Goal: Information Seeking & Learning: Learn about a topic

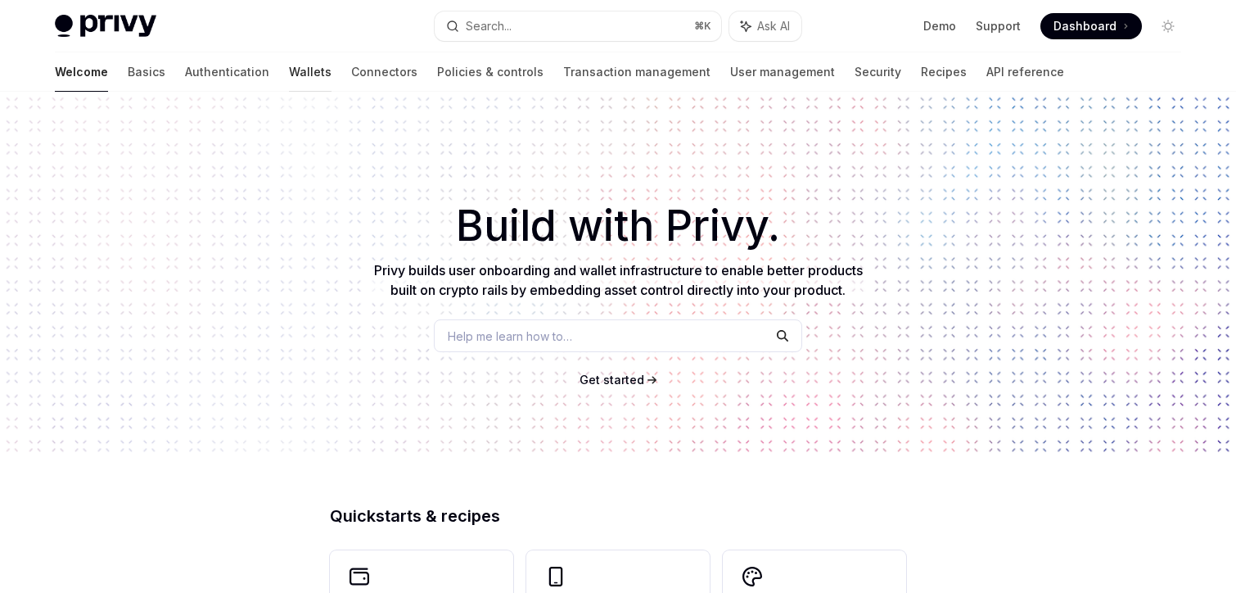
click at [289, 76] on link "Wallets" at bounding box center [310, 71] width 43 height 39
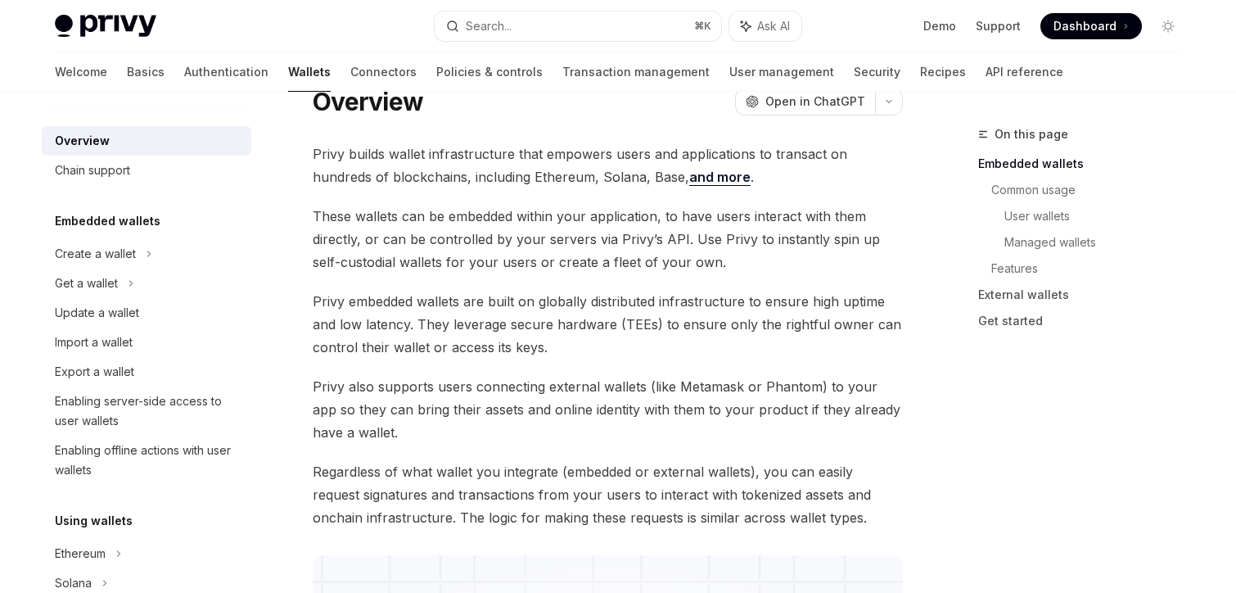
scroll to position [69, 0]
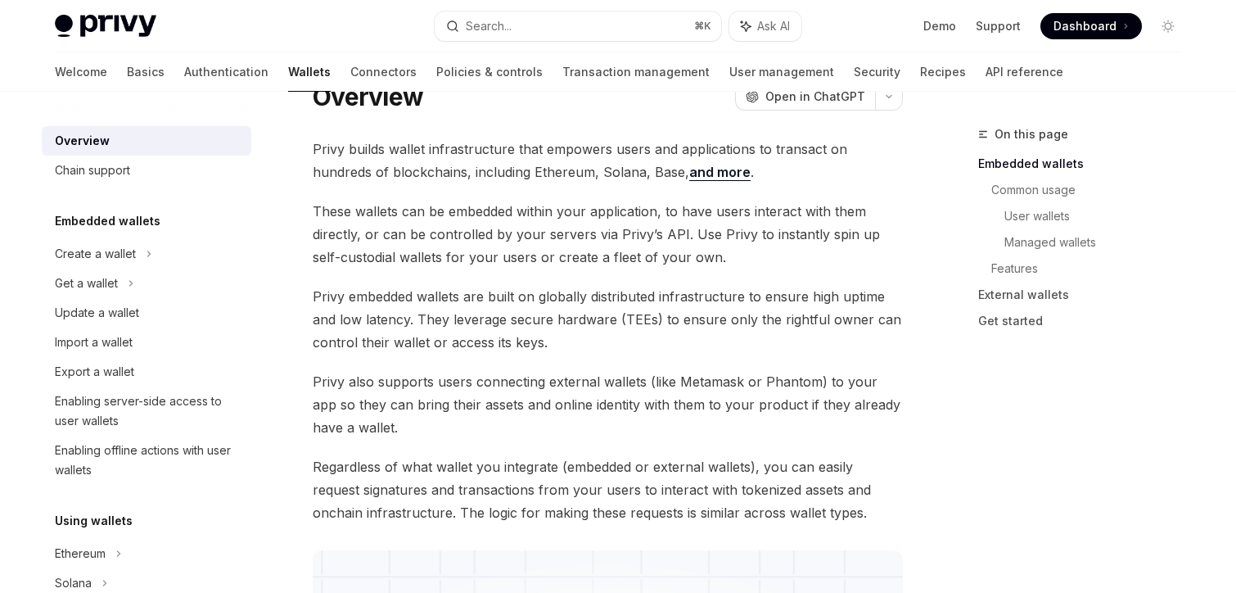
click at [417, 297] on span "Privy embedded wallets are built on globally distributed infrastructure to ensu…" at bounding box center [608, 319] width 590 height 69
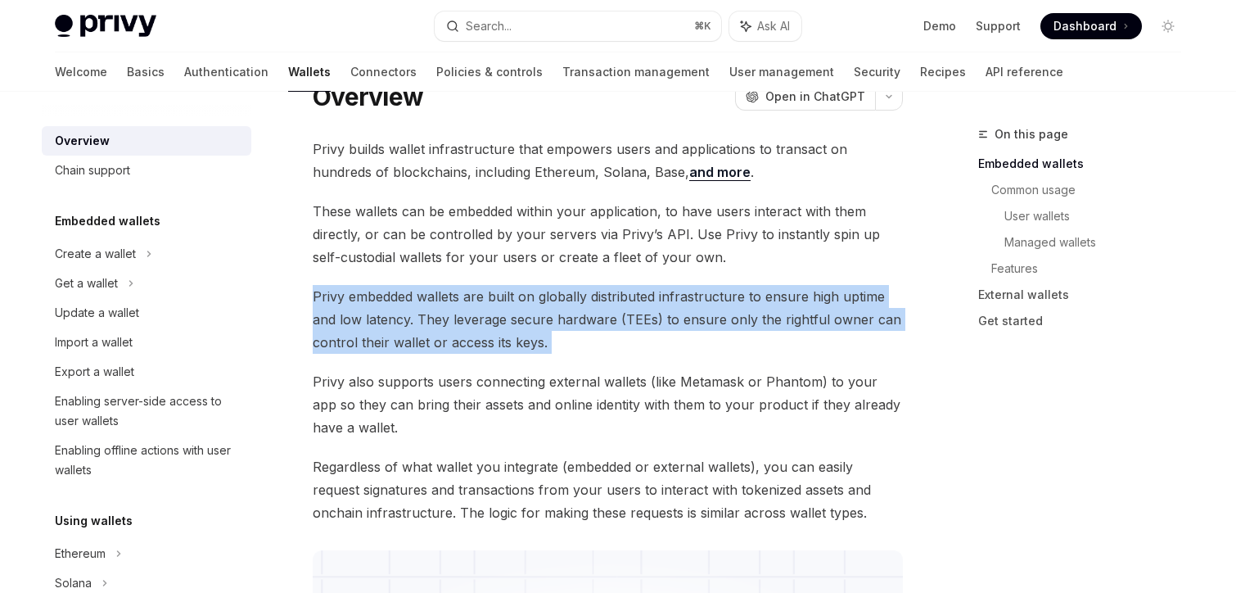
click at [417, 297] on span "Privy embedded wallets are built on globally distributed infrastructure to ensu…" at bounding box center [608, 319] width 590 height 69
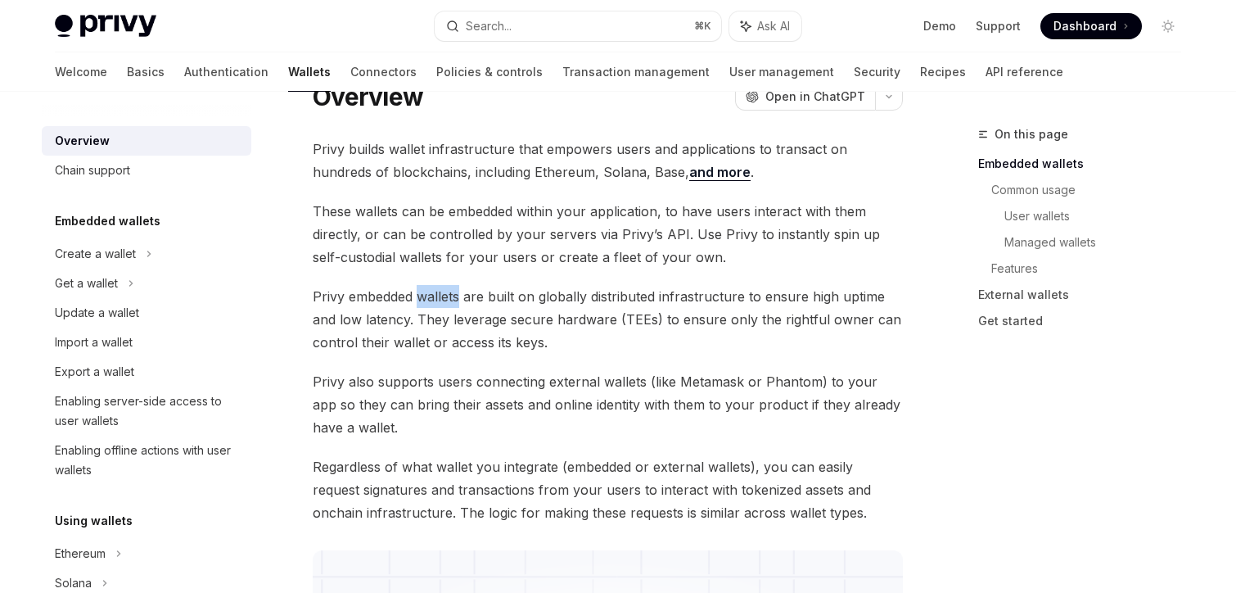
click at [417, 297] on span "Privy embedded wallets are built on globally distributed infrastructure to ensu…" at bounding box center [608, 319] width 590 height 69
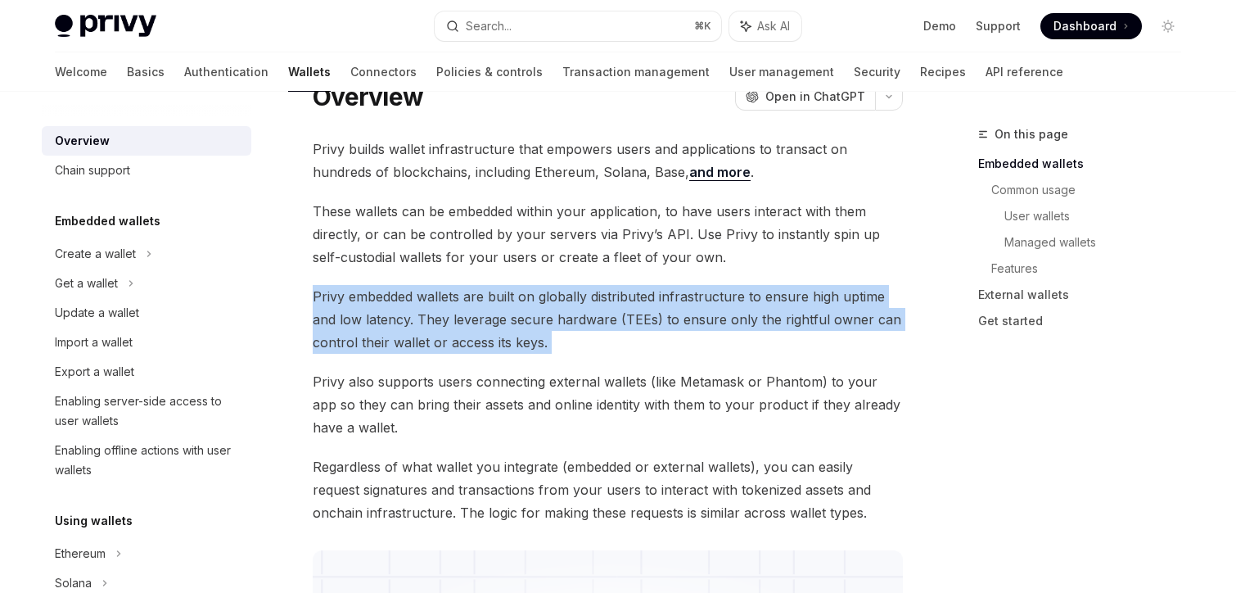
click at [417, 297] on span "Privy embedded wallets are built on globally distributed infrastructure to ensu…" at bounding box center [608, 319] width 590 height 69
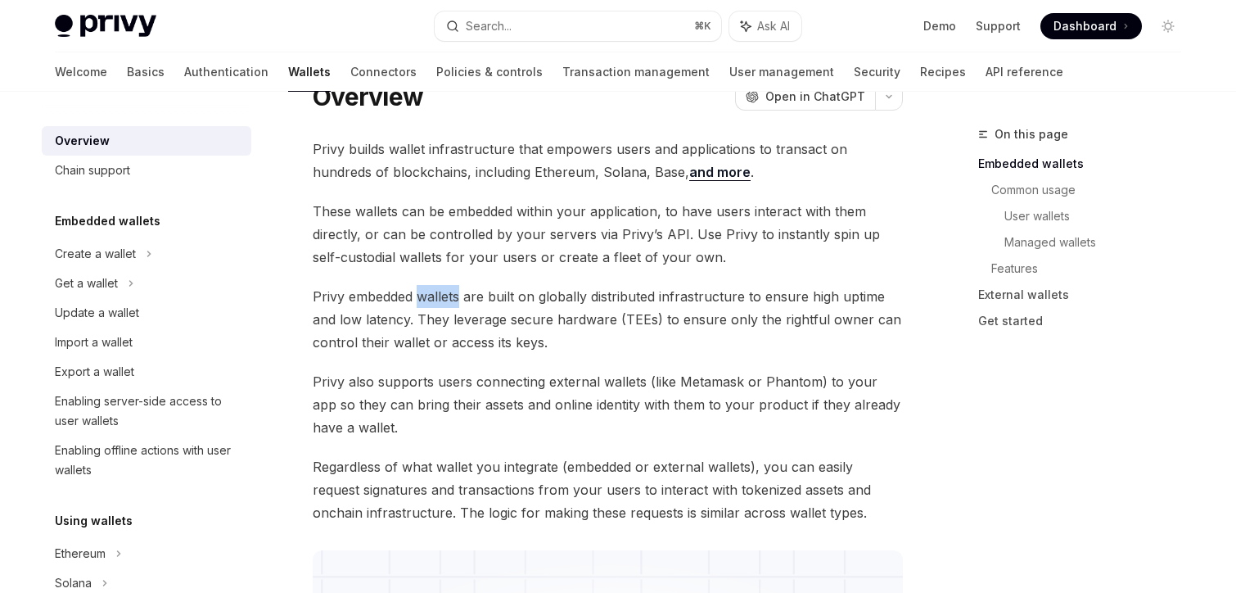
click at [417, 297] on span "Privy embedded wallets are built on globally distributed infrastructure to ensu…" at bounding box center [608, 319] width 590 height 69
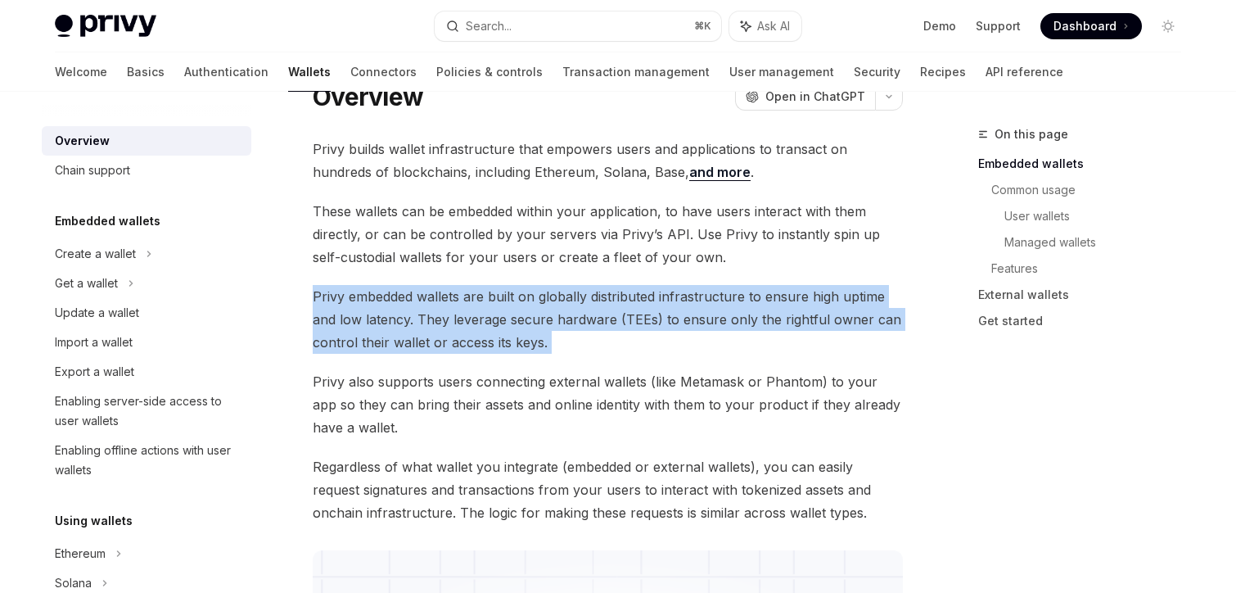
click at [417, 297] on span "Privy embedded wallets are built on globally distributed infrastructure to ensu…" at bounding box center [608, 319] width 590 height 69
click at [418, 309] on span "Privy embedded wallets are built on globally distributed infrastructure to ensu…" at bounding box center [608, 319] width 590 height 69
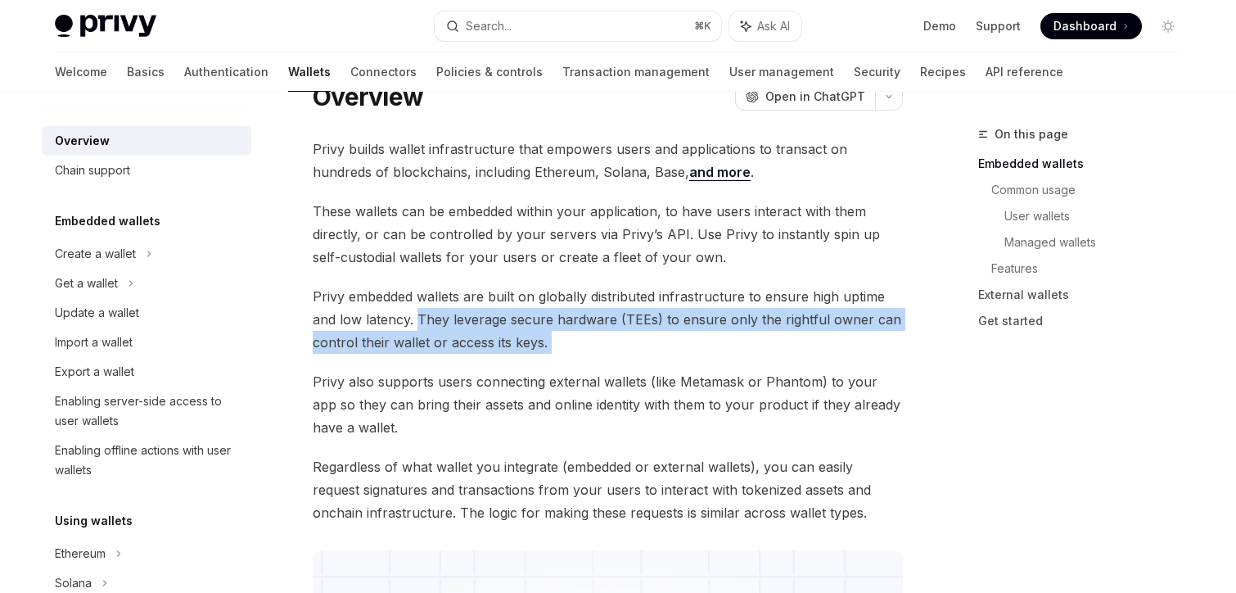
drag, startPoint x: 417, startPoint y: 316, endPoint x: 673, endPoint y: 354, distance: 258.1
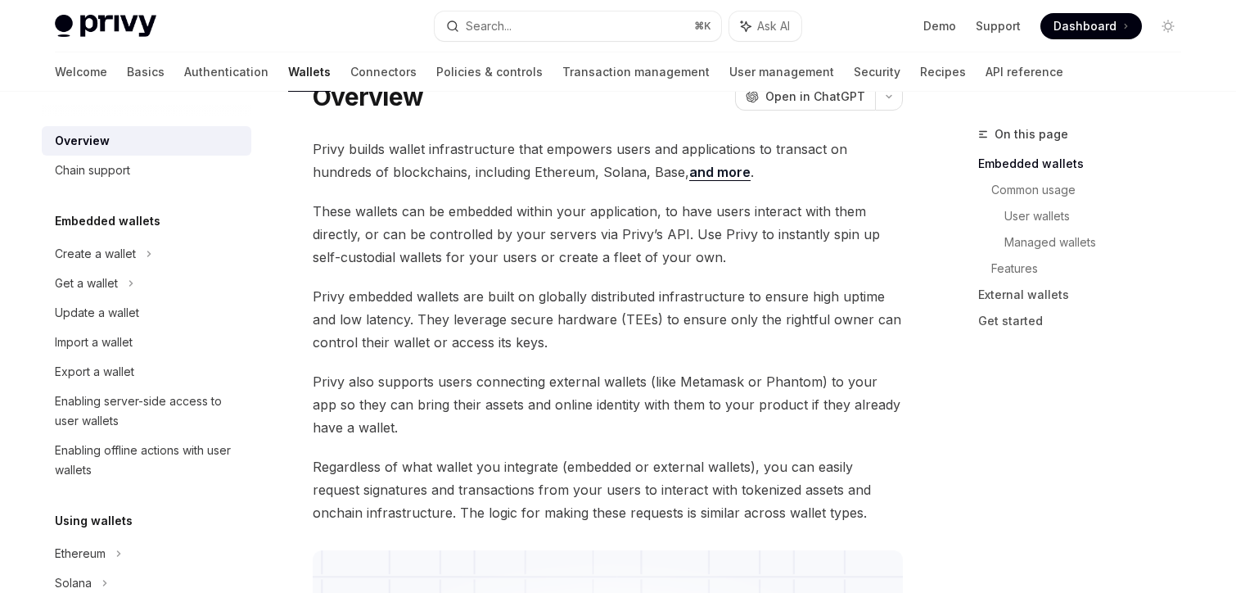
click at [551, 350] on span "Privy embedded wallets are built on globally distributed infrastructure to ensu…" at bounding box center [608, 319] width 590 height 69
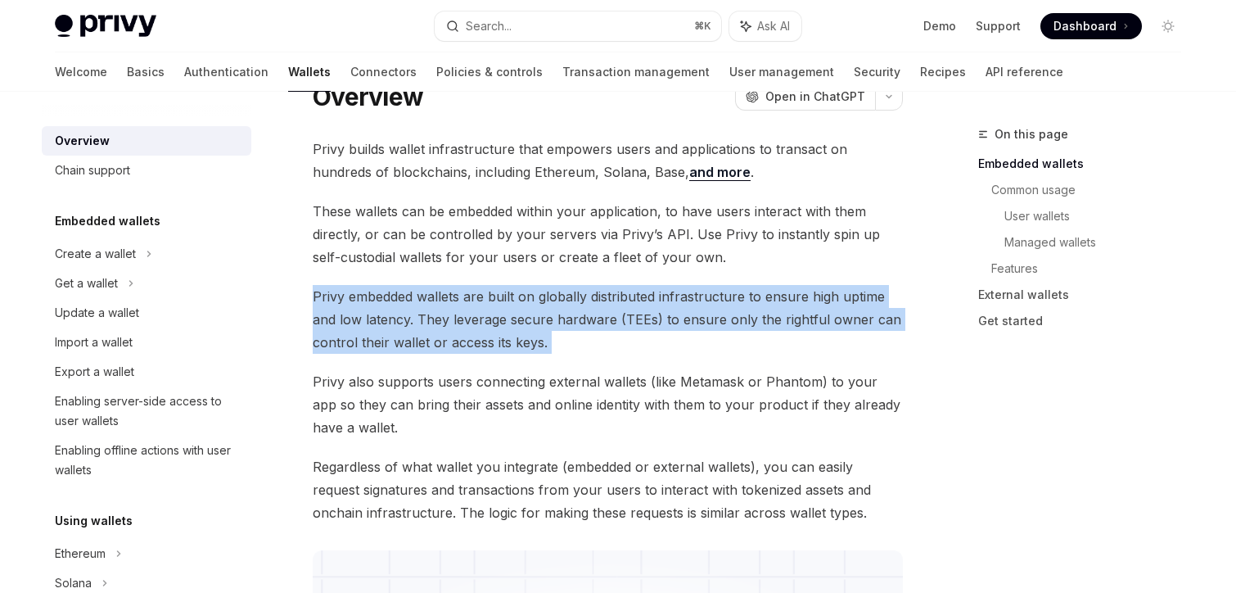
click at [551, 350] on span "Privy embedded wallets are built on globally distributed infrastructure to ensu…" at bounding box center [608, 319] width 590 height 69
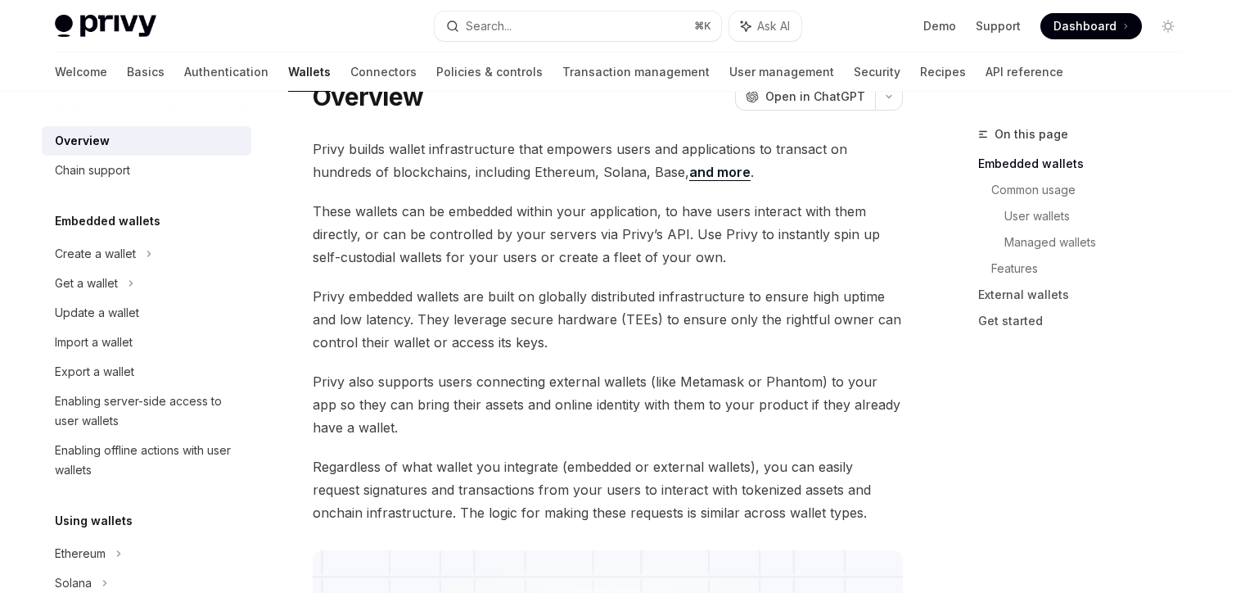
scroll to position [128, 0]
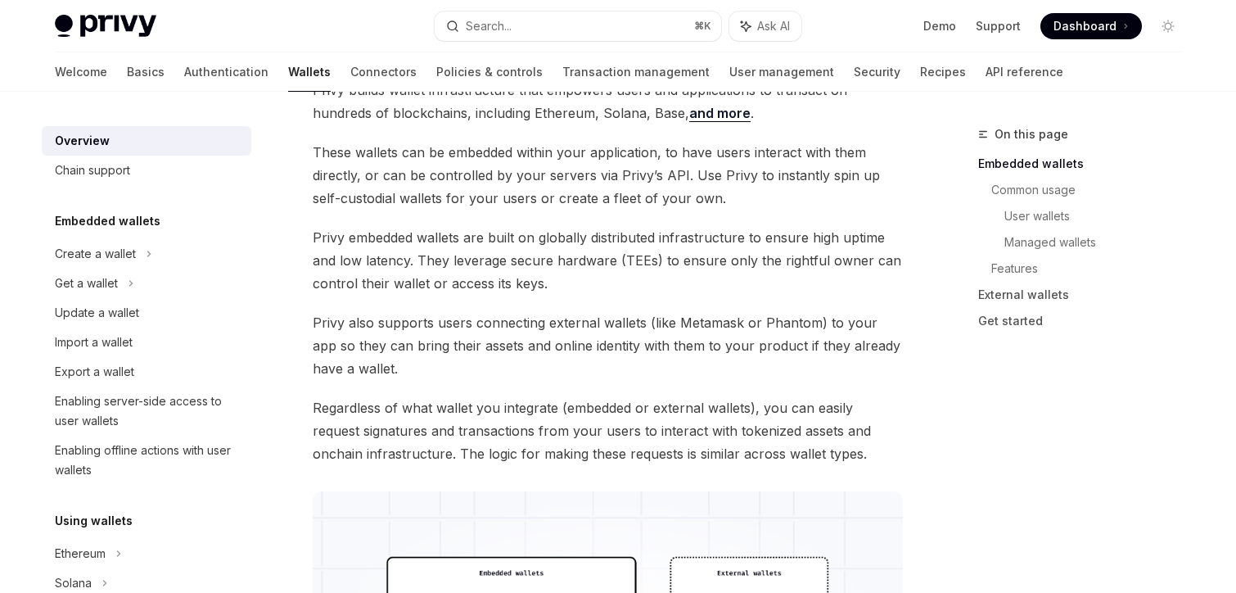
click at [551, 350] on span "Privy also supports users connecting external wallets (like Metamask or Phantom…" at bounding box center [608, 345] width 590 height 69
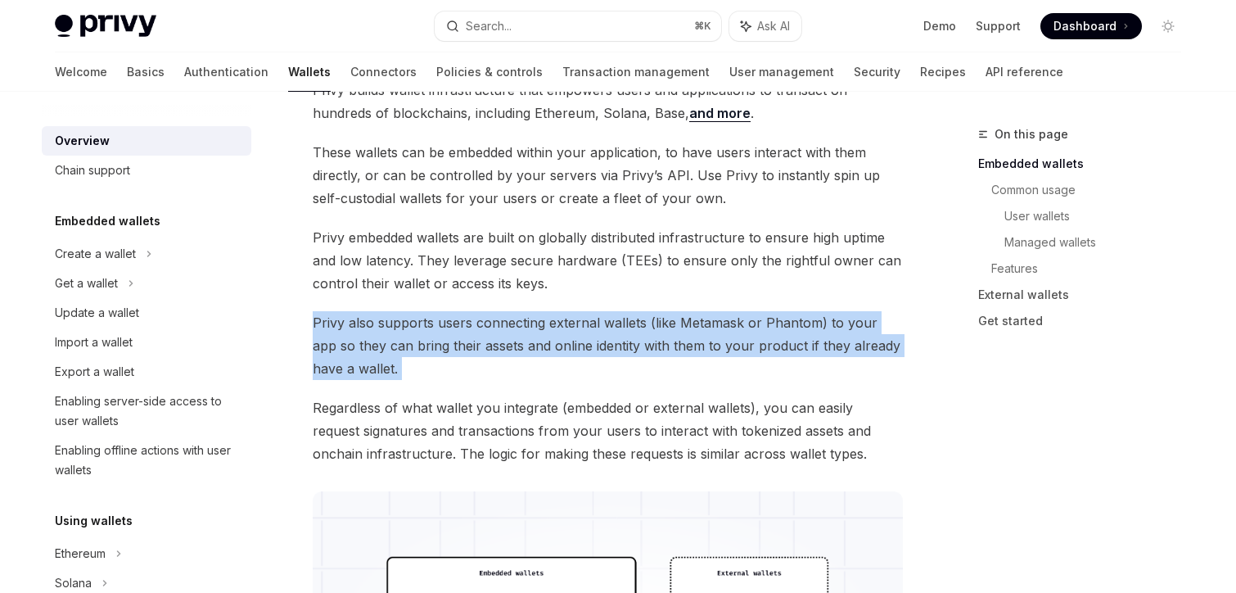
click at [551, 350] on span "Privy also supports users connecting external wallets (like Metamask or Phantom…" at bounding box center [608, 345] width 590 height 69
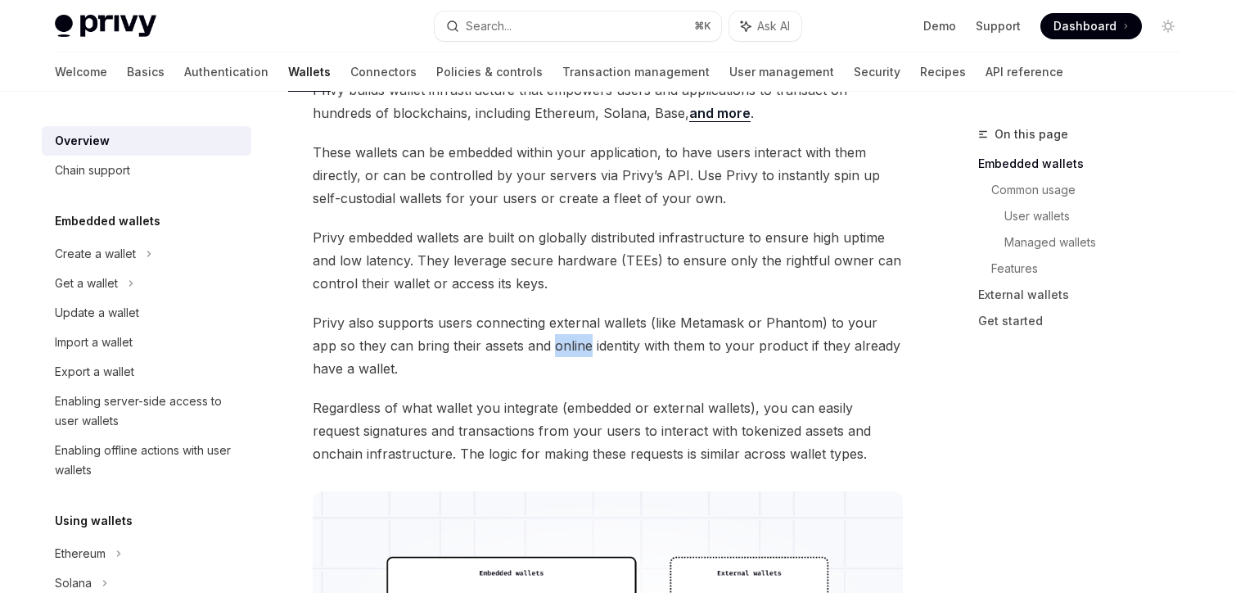
click at [551, 350] on span "Privy also supports users connecting external wallets (like Metamask or Phantom…" at bounding box center [608, 345] width 590 height 69
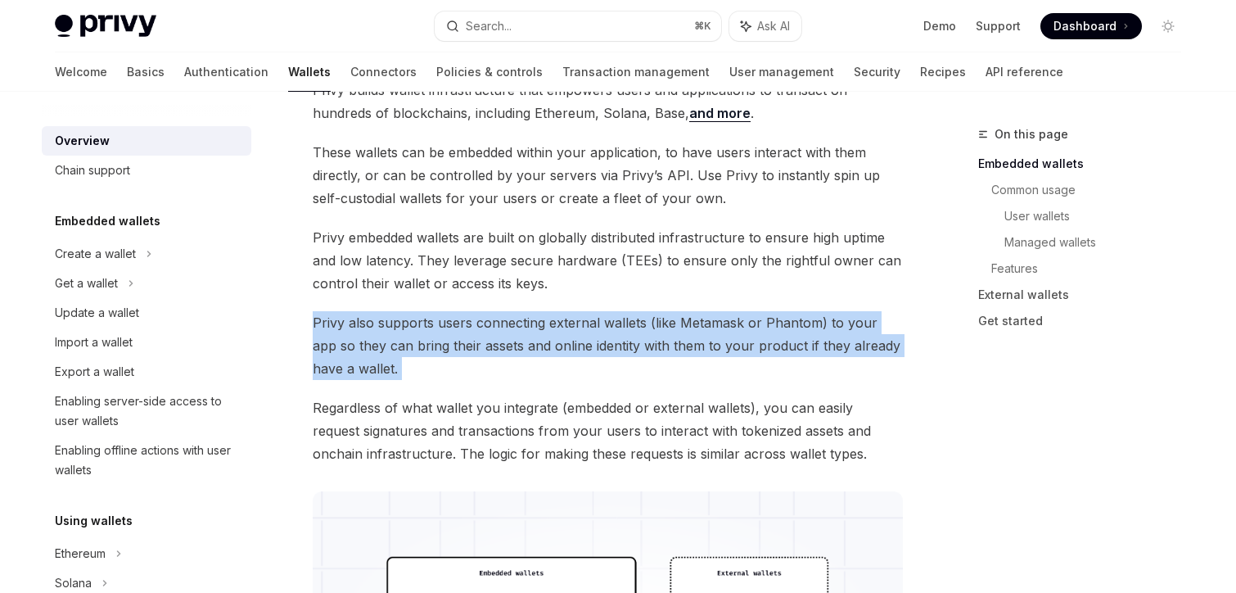
click at [551, 350] on span "Privy also supports users connecting external wallets (like Metamask or Phantom…" at bounding box center [608, 345] width 590 height 69
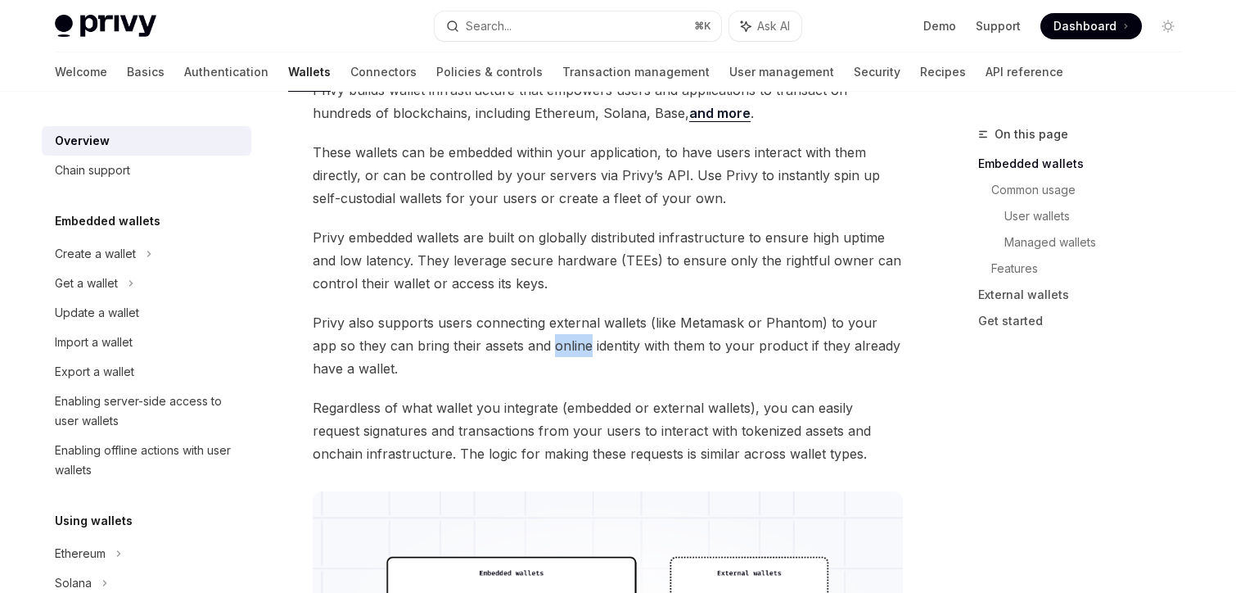
click at [551, 350] on span "Privy also supports users connecting external wallets (like Metamask or Phantom…" at bounding box center [608, 345] width 590 height 69
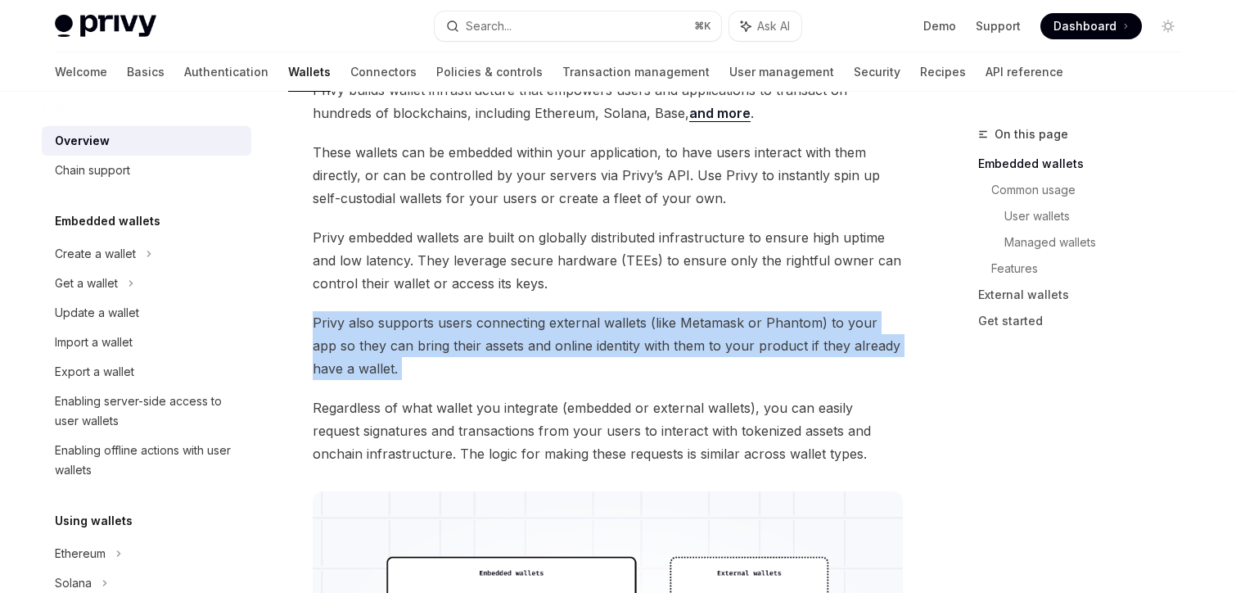
click at [551, 350] on span "Privy also supports users connecting external wallets (like Metamask or Phantom…" at bounding box center [608, 345] width 590 height 69
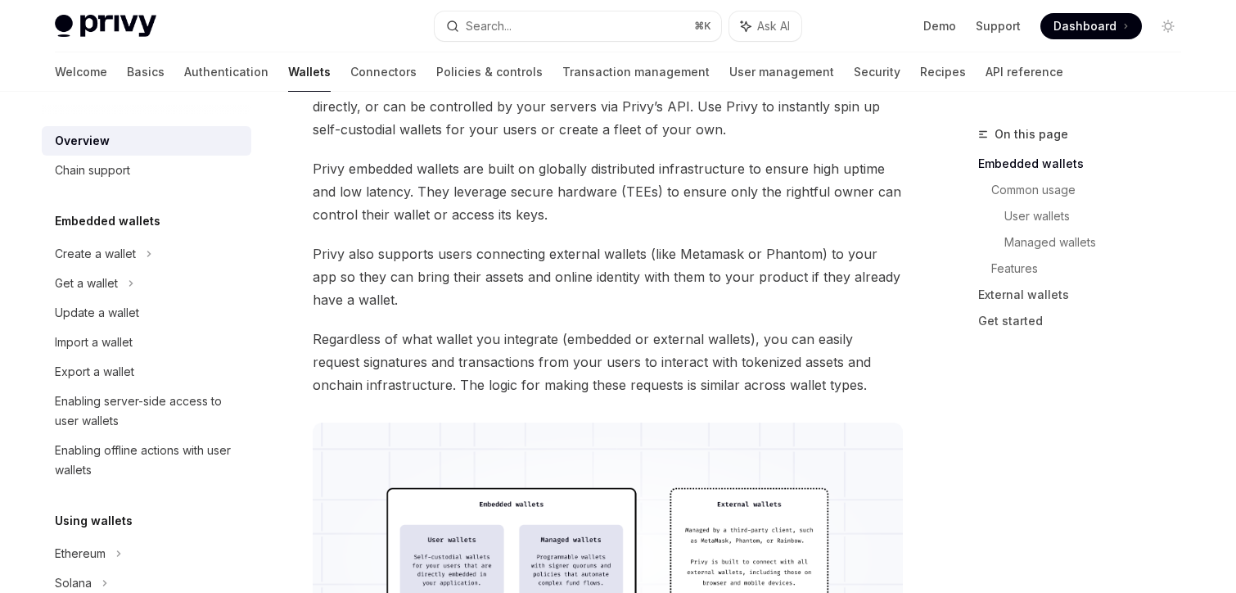
scroll to position [218, 0]
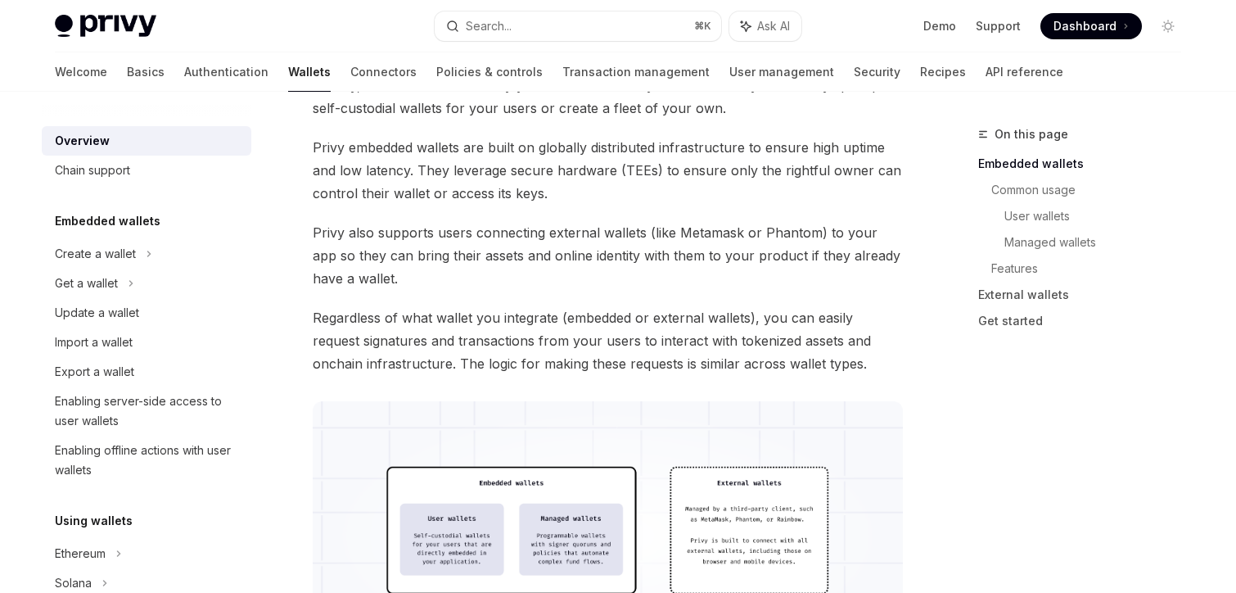
click at [551, 350] on span "Regardless of what wallet you integrate (embedded or external wallets), you can…" at bounding box center [608, 340] width 590 height 69
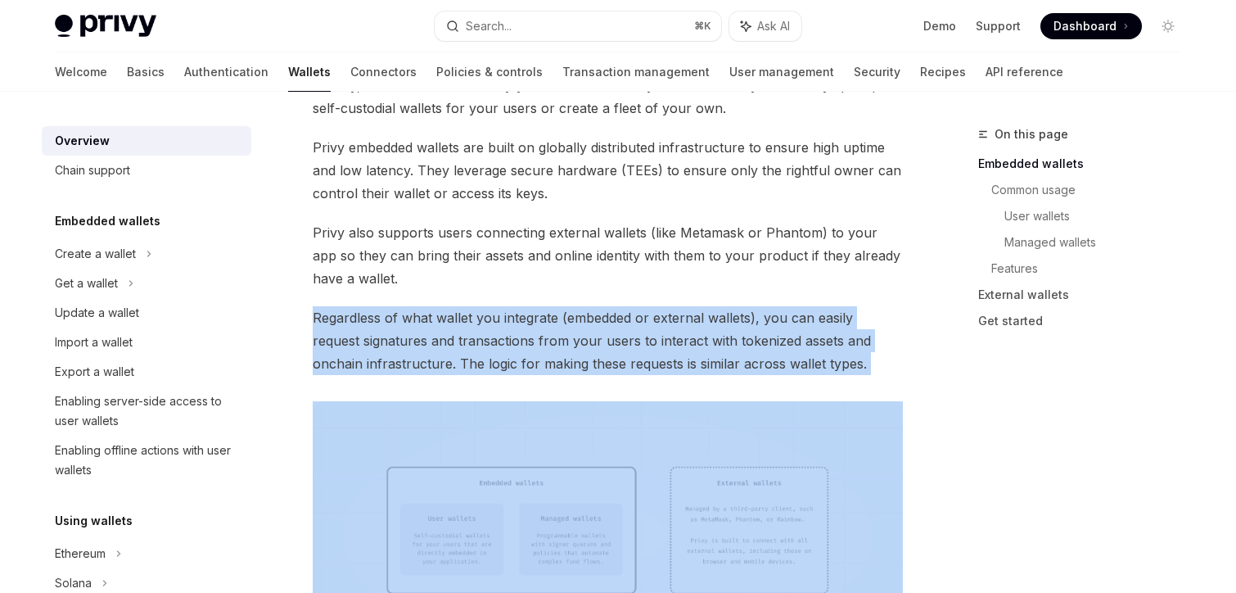
click at [551, 350] on span "Regardless of what wallet you integrate (embedded or external wallets), you can…" at bounding box center [608, 340] width 590 height 69
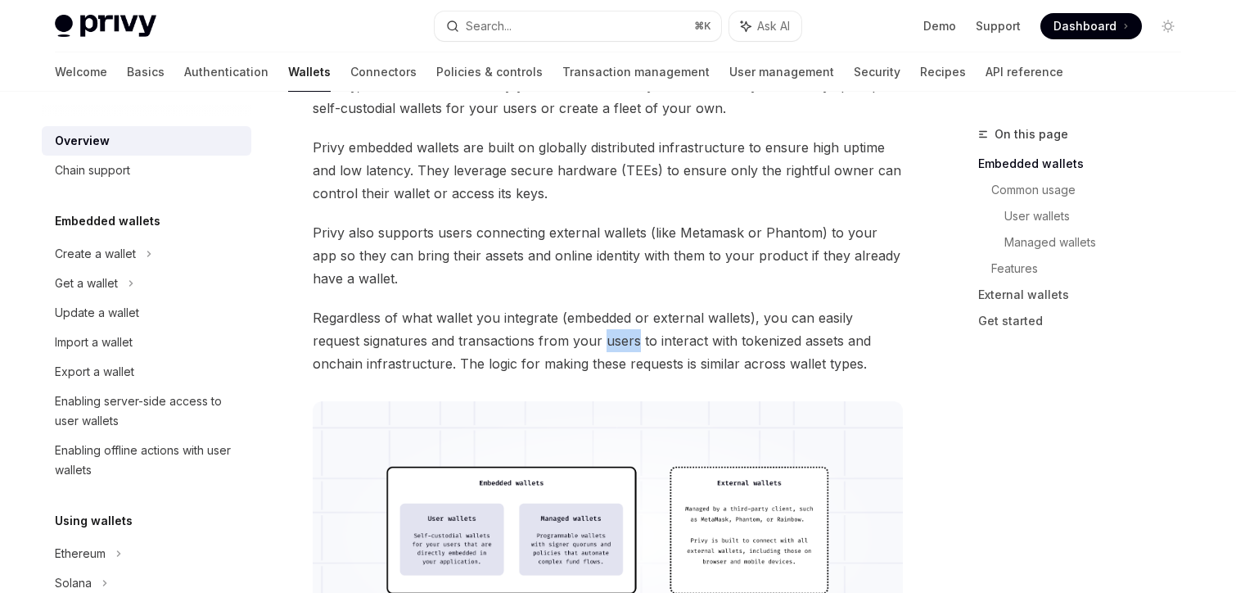
click at [551, 350] on span "Regardless of what wallet you integrate (embedded or external wallets), you can…" at bounding box center [608, 340] width 590 height 69
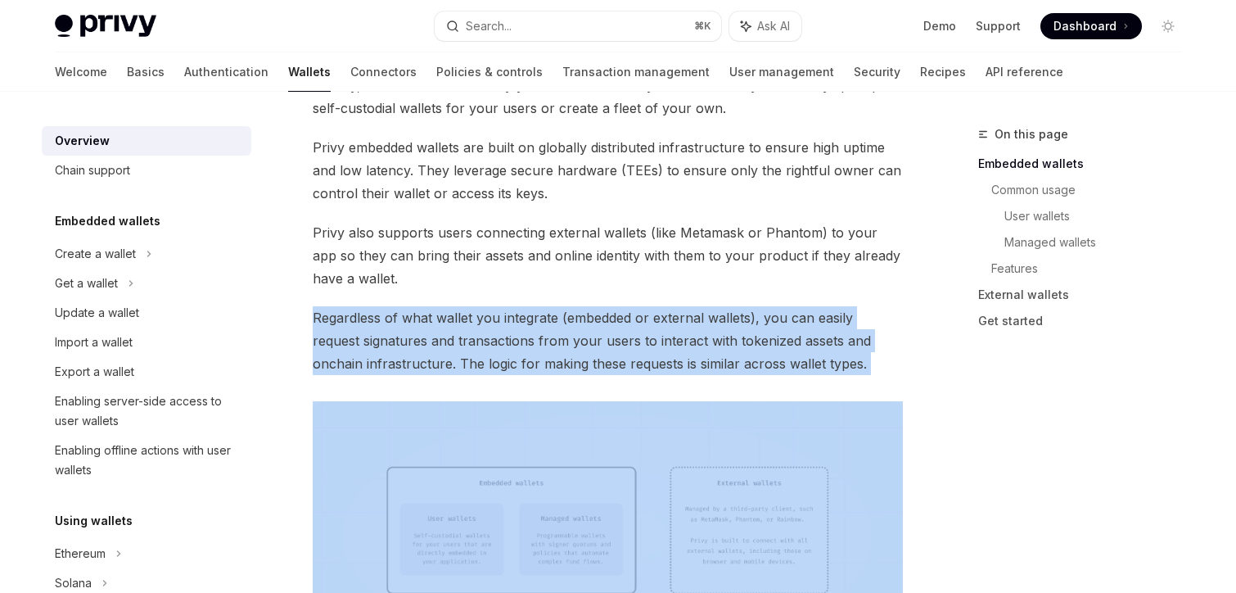
click at [551, 350] on span "Regardless of what wallet you integrate (embedded or external wallets), you can…" at bounding box center [608, 340] width 590 height 69
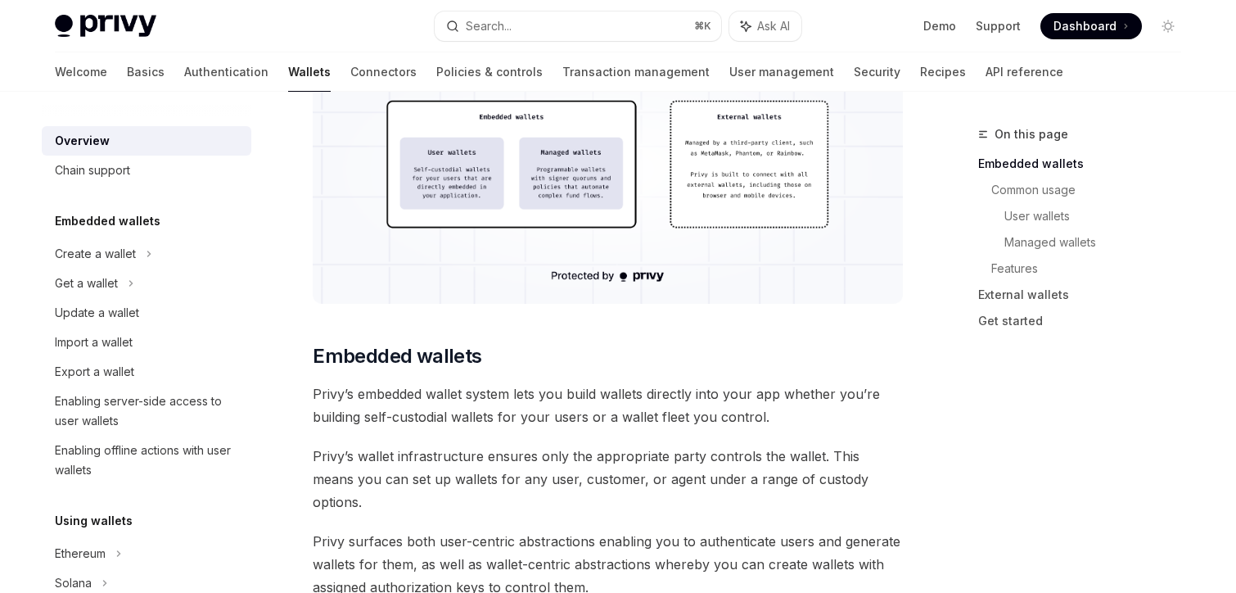
scroll to position [638, 0]
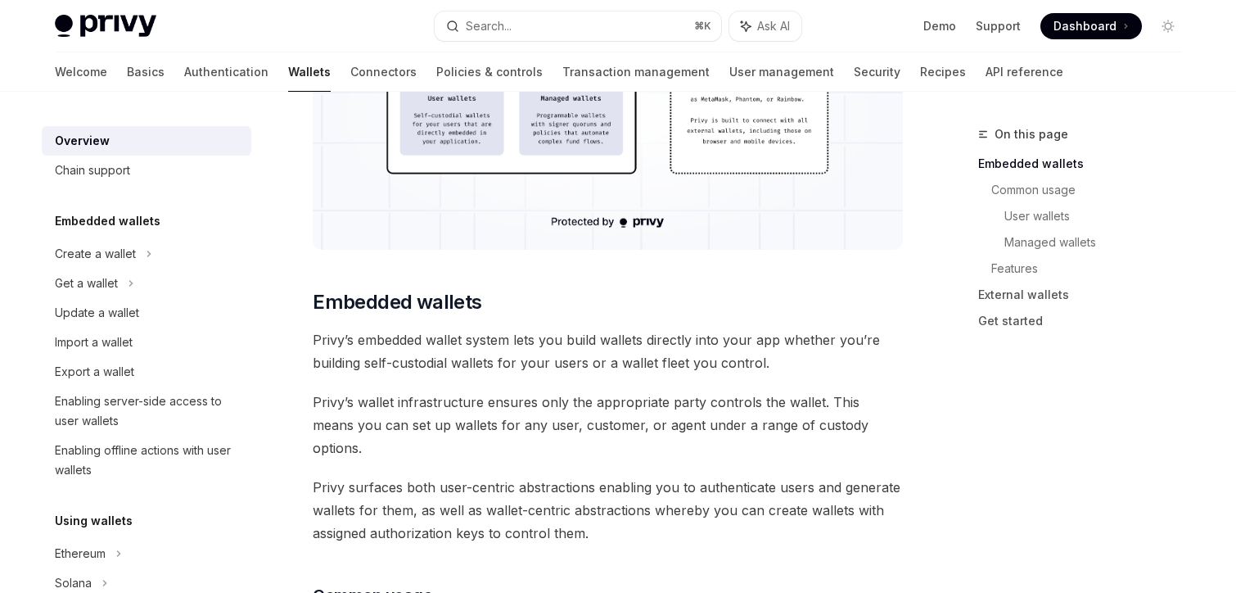
click at [551, 350] on span "Privy’s embedded wallet system lets you build wallets directly into your app wh…" at bounding box center [608, 351] width 590 height 46
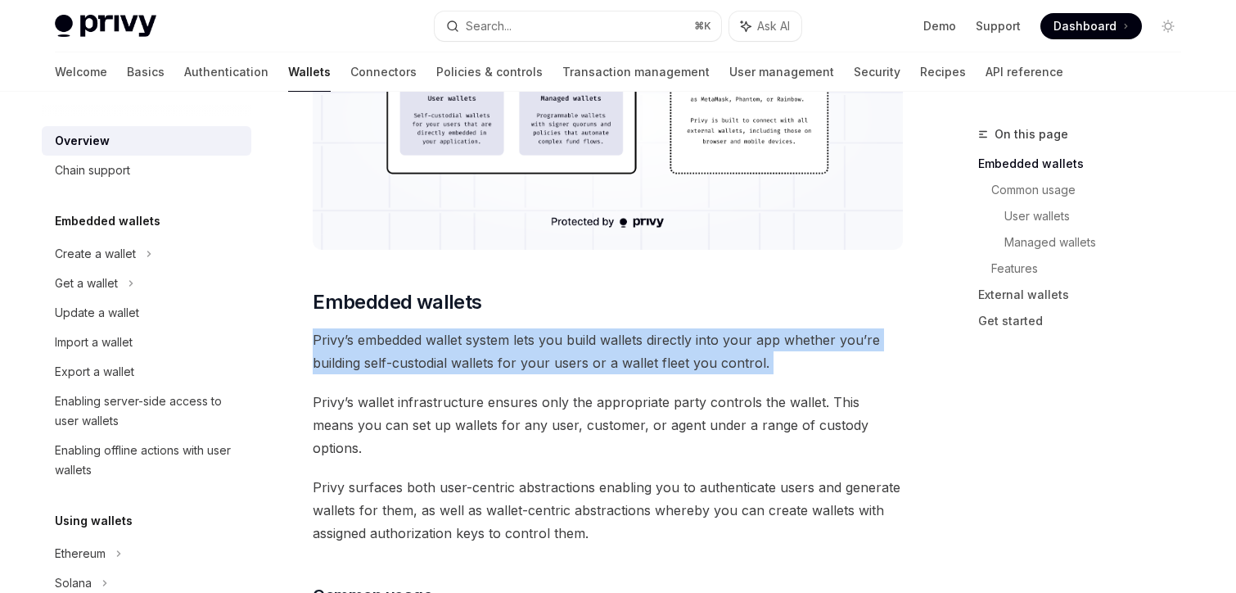
click at [551, 350] on span "Privy’s embedded wallet system lets you build wallets directly into your app wh…" at bounding box center [608, 351] width 590 height 46
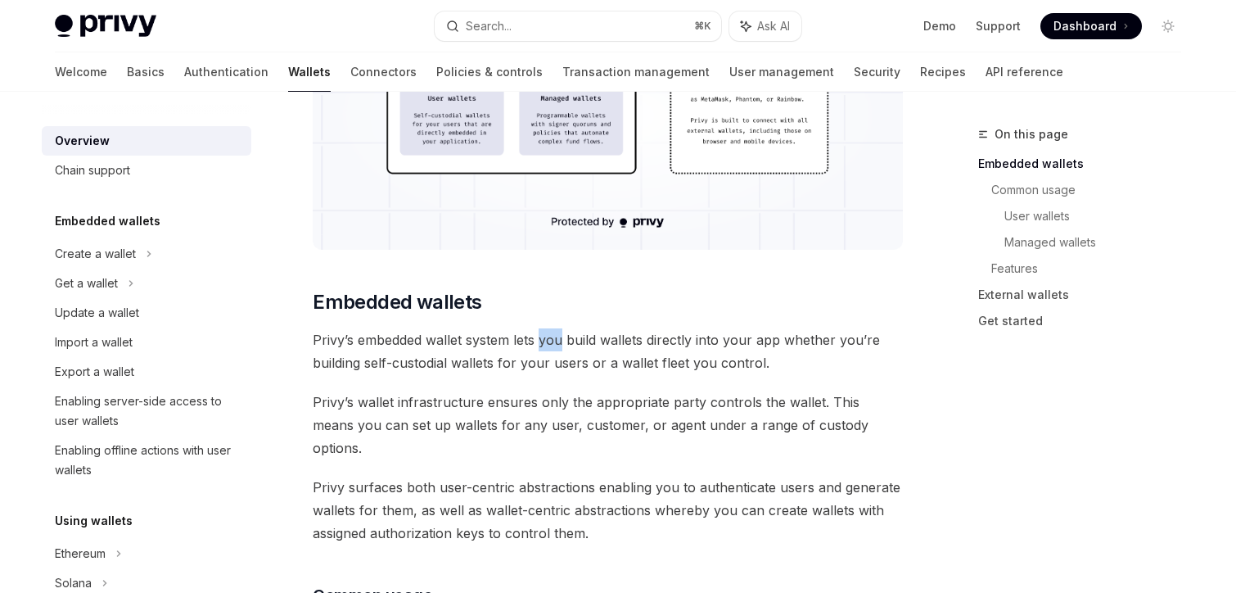
click at [551, 350] on span "Privy’s embedded wallet system lets you build wallets directly into your app wh…" at bounding box center [608, 351] width 590 height 46
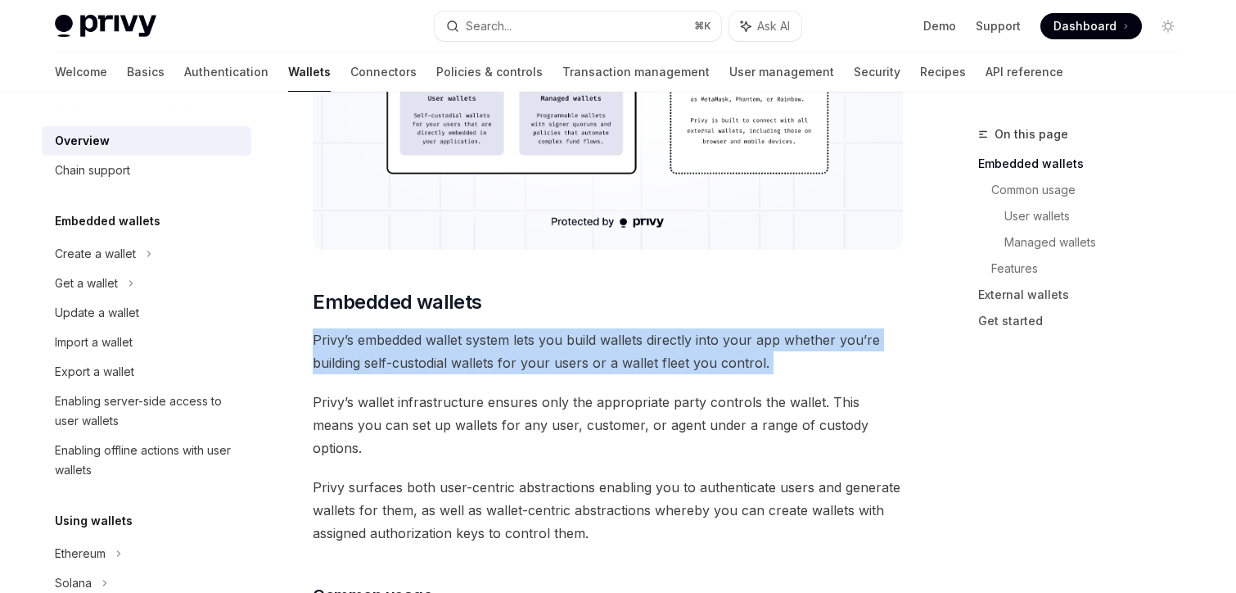
click at [551, 350] on span "Privy’s embedded wallet system lets you build wallets directly into your app wh…" at bounding box center [608, 351] width 590 height 46
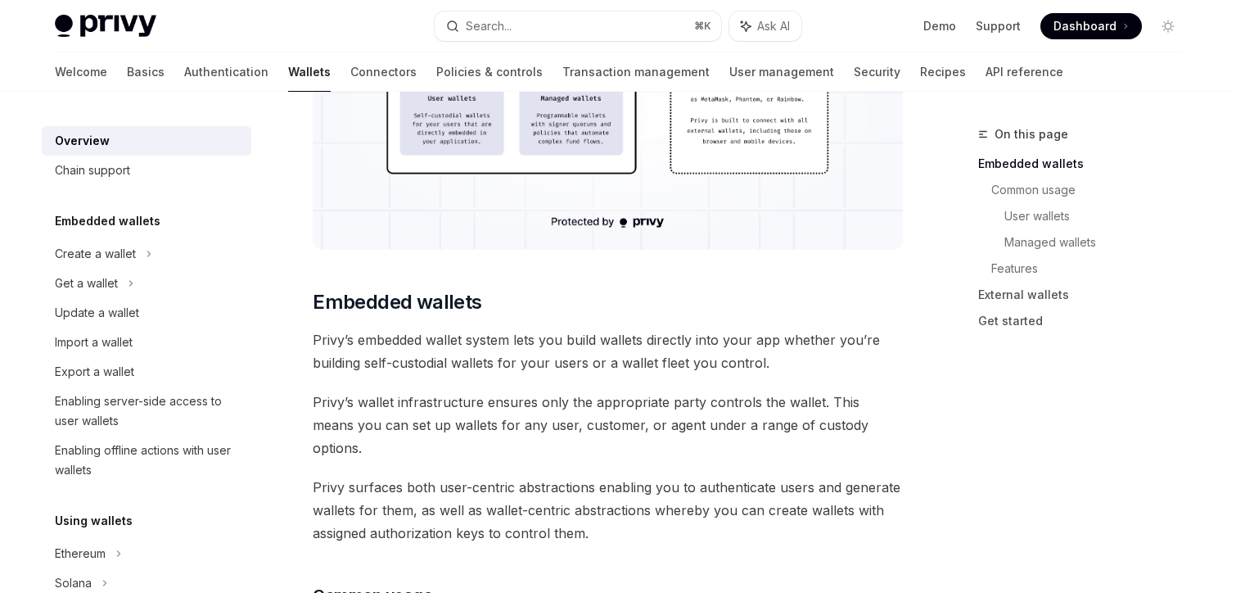
click at [551, 350] on span "Privy’s embedded wallet system lets you build wallets directly into your app wh…" at bounding box center [608, 351] width 590 height 46
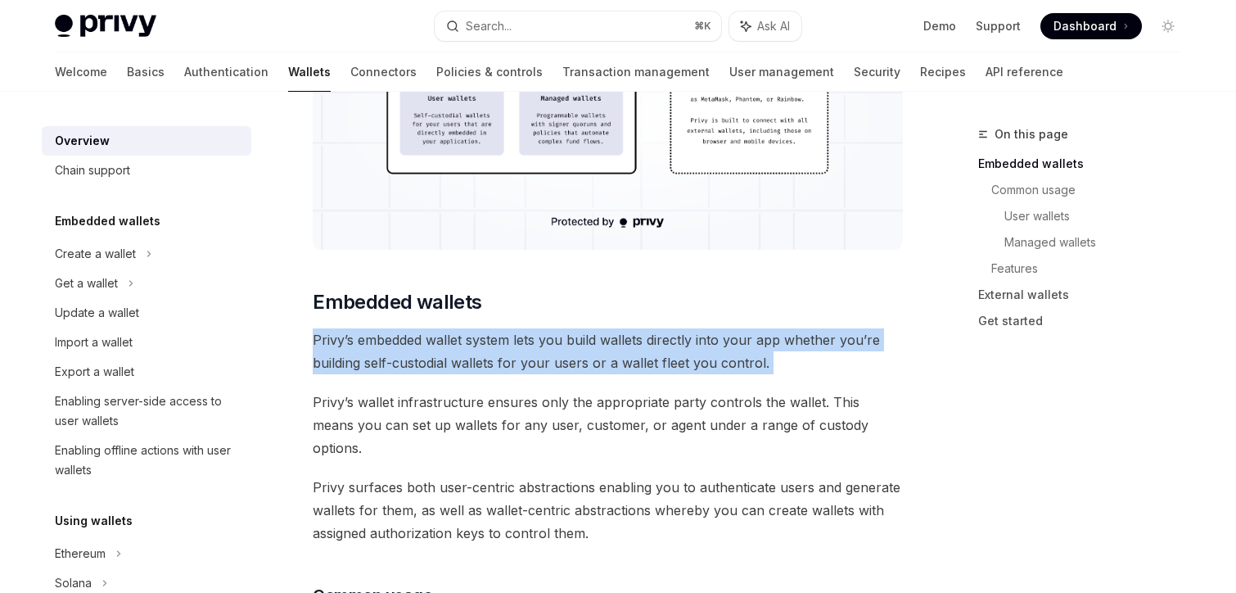
click at [551, 350] on span "Privy’s embedded wallet system lets you build wallets directly into your app wh…" at bounding box center [608, 351] width 590 height 46
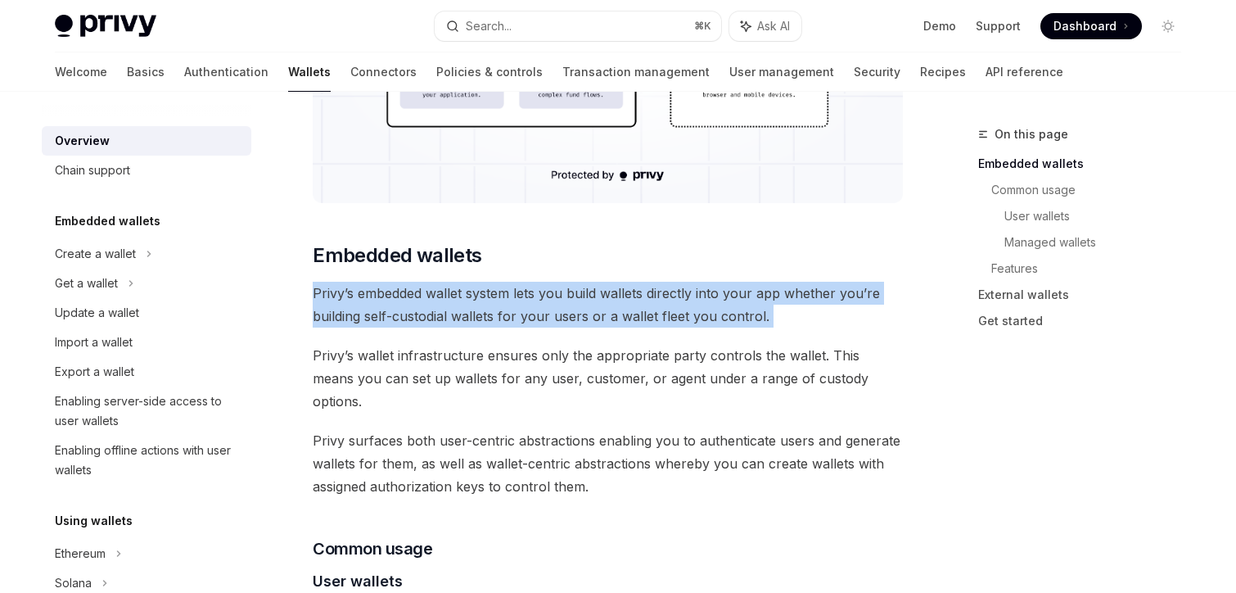
scroll to position [687, 0]
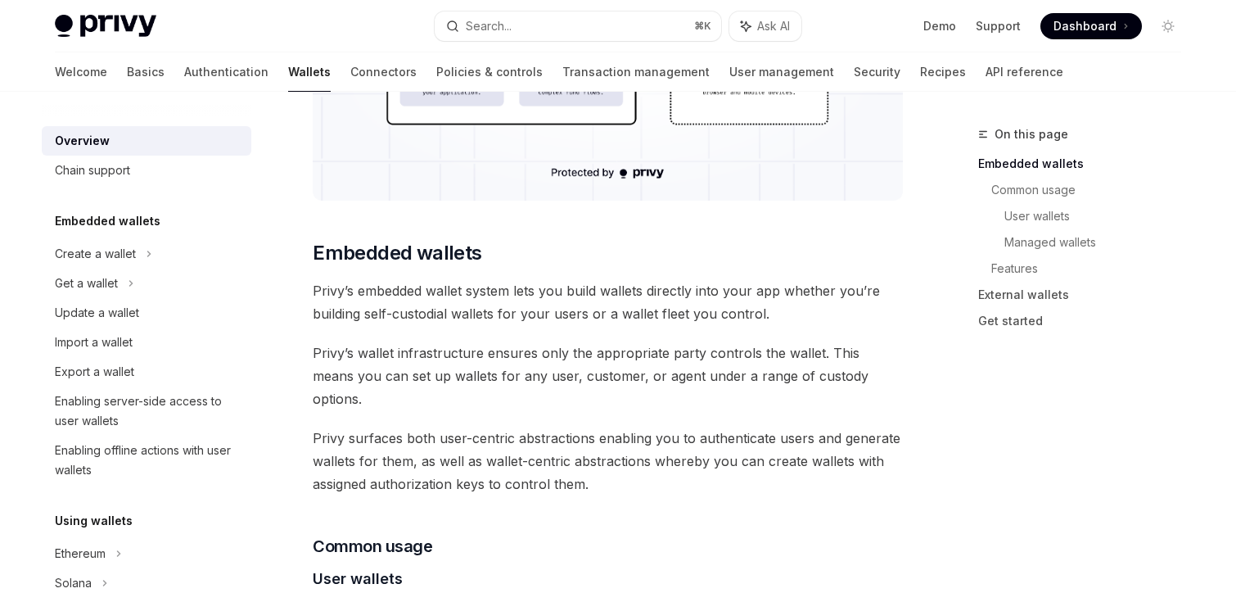
click at [551, 350] on span "Privy’s wallet infrastructure ensures only the appropriate party controls the w…" at bounding box center [608, 375] width 590 height 69
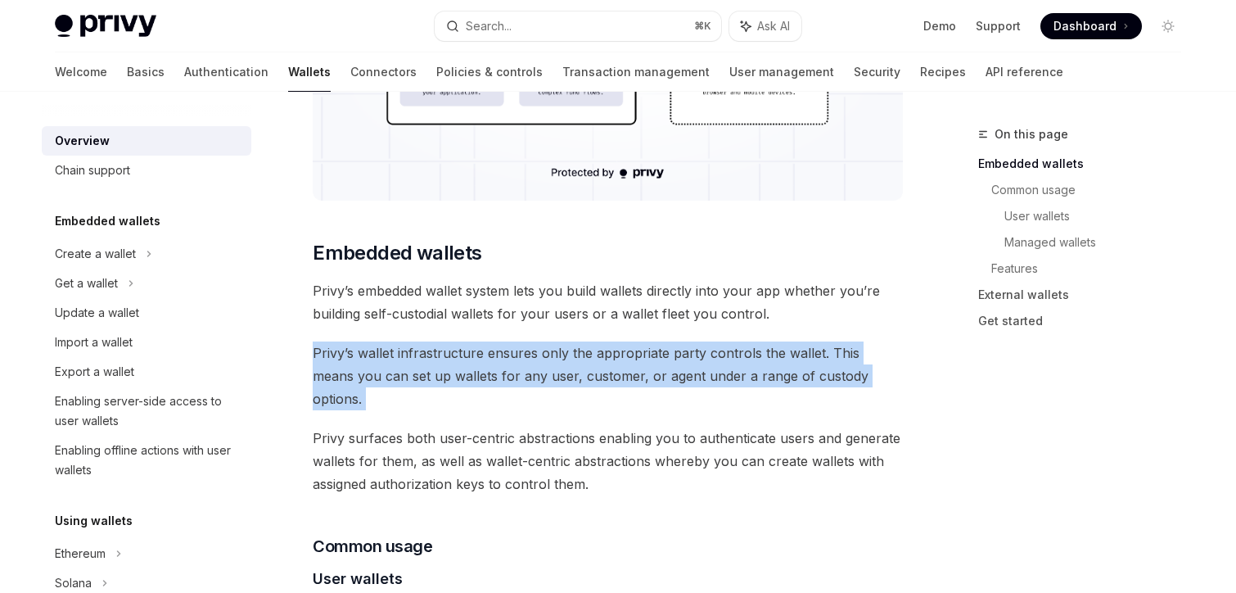
click at [551, 350] on span "Privy’s wallet infrastructure ensures only the appropriate party controls the w…" at bounding box center [608, 375] width 590 height 69
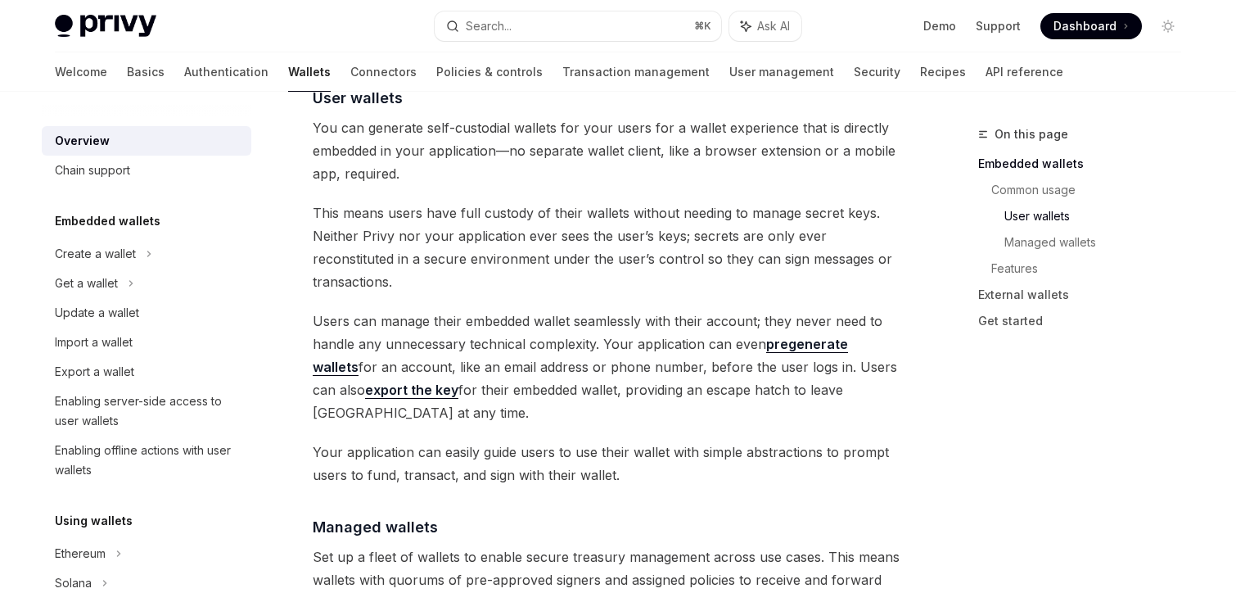
scroll to position [1192, 0]
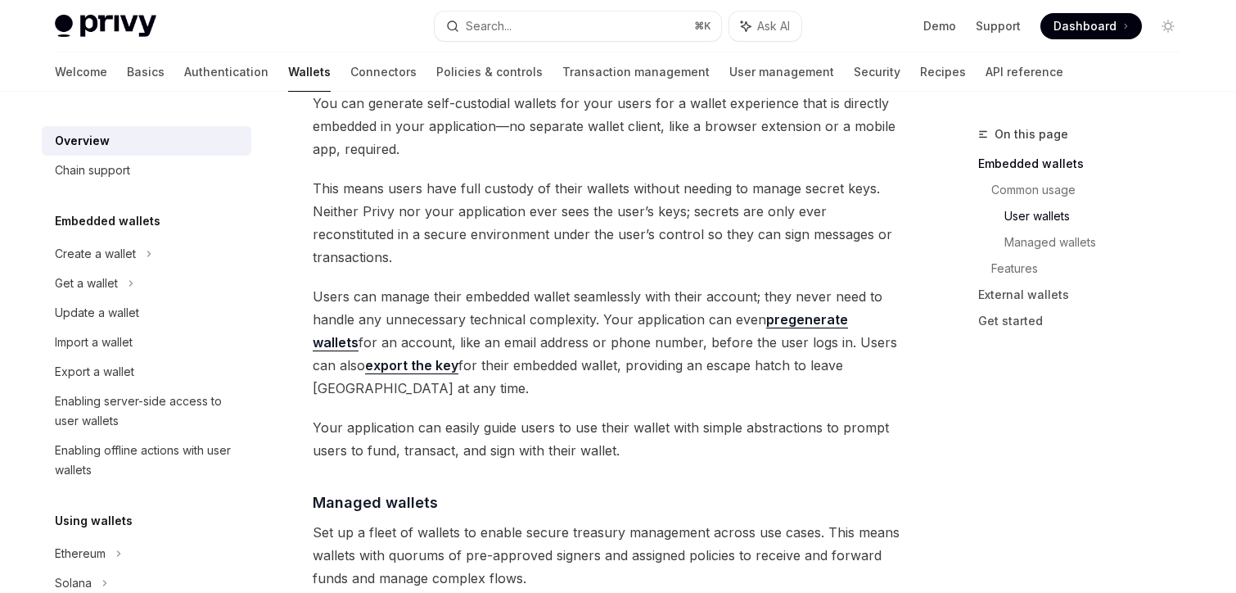
click at [548, 416] on span "Your application can easily guide users to use their wallet with simple abstrac…" at bounding box center [608, 439] width 590 height 46
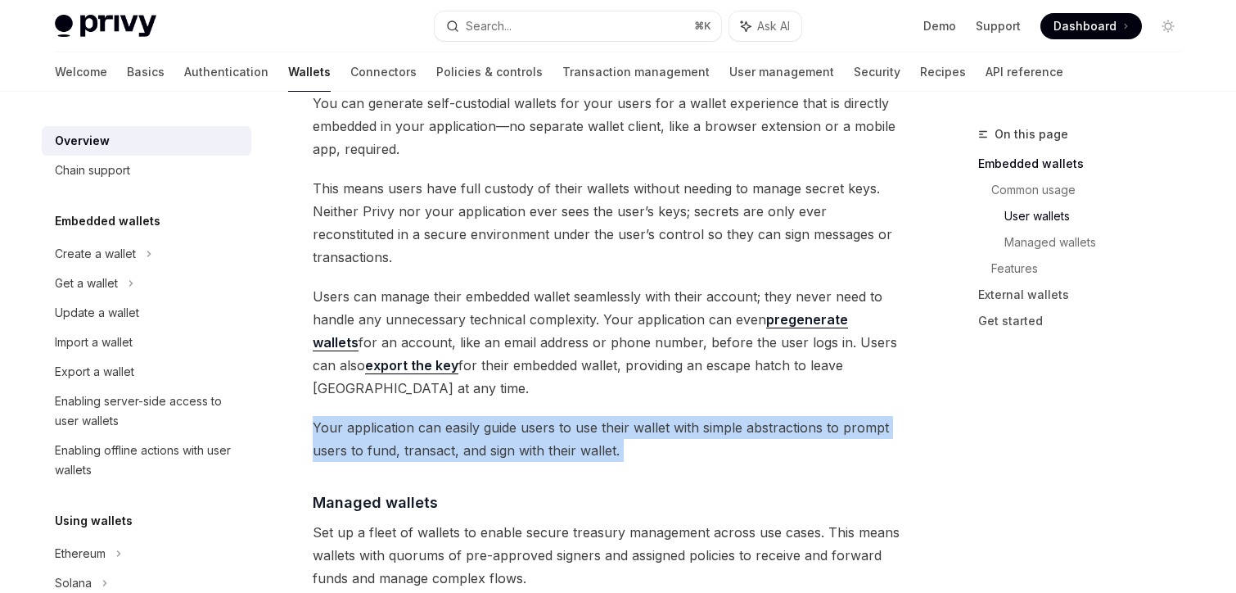
click at [548, 416] on span "Your application can easily guide users to use their wallet with simple abstrac…" at bounding box center [608, 439] width 590 height 46
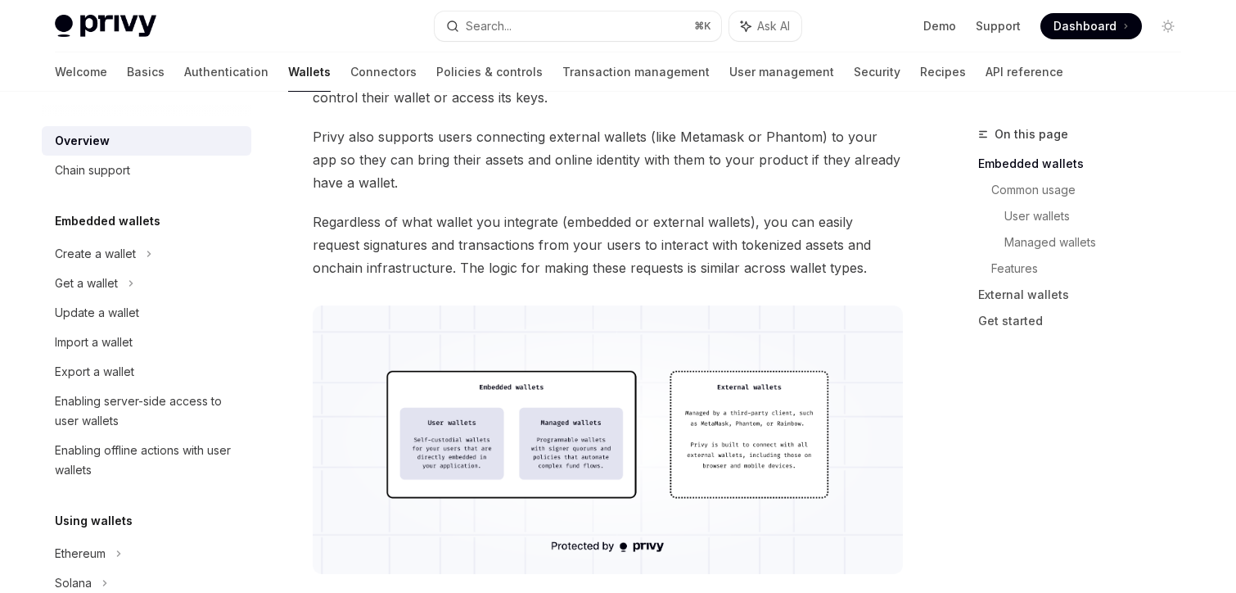
scroll to position [0, 0]
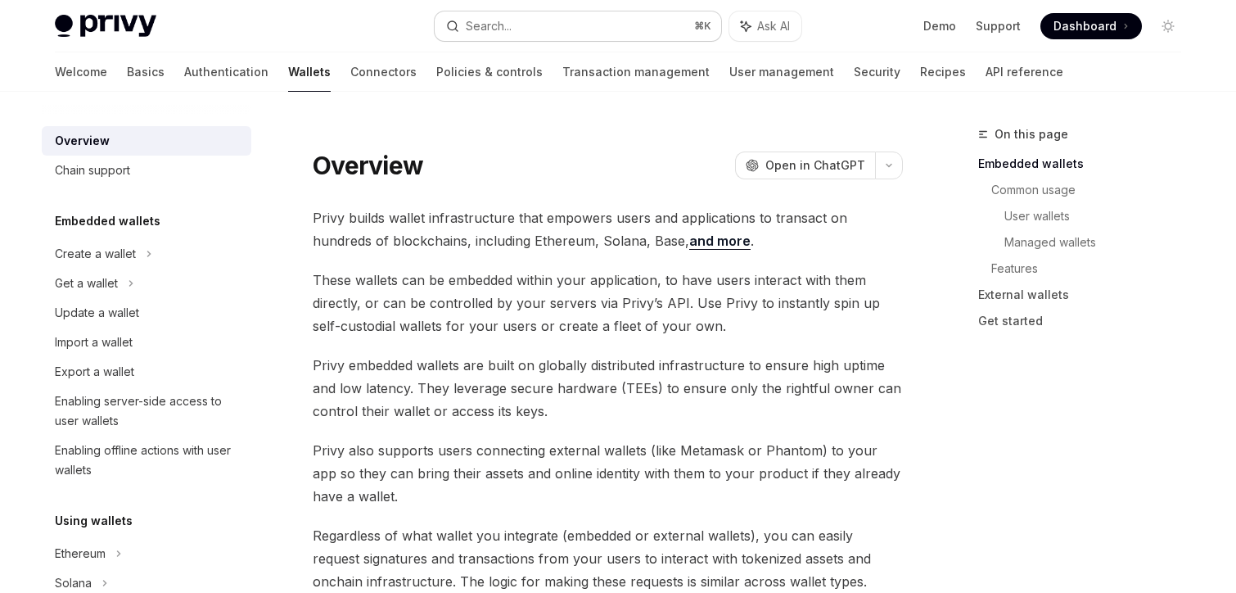
type textarea "*"
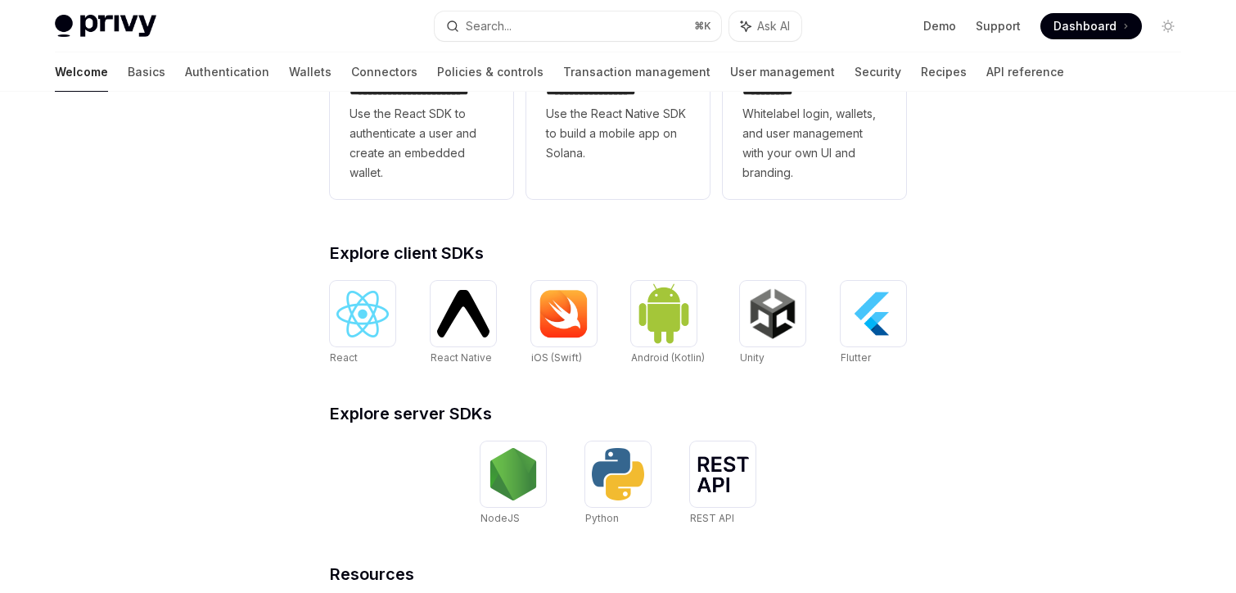
scroll to position [521, 0]
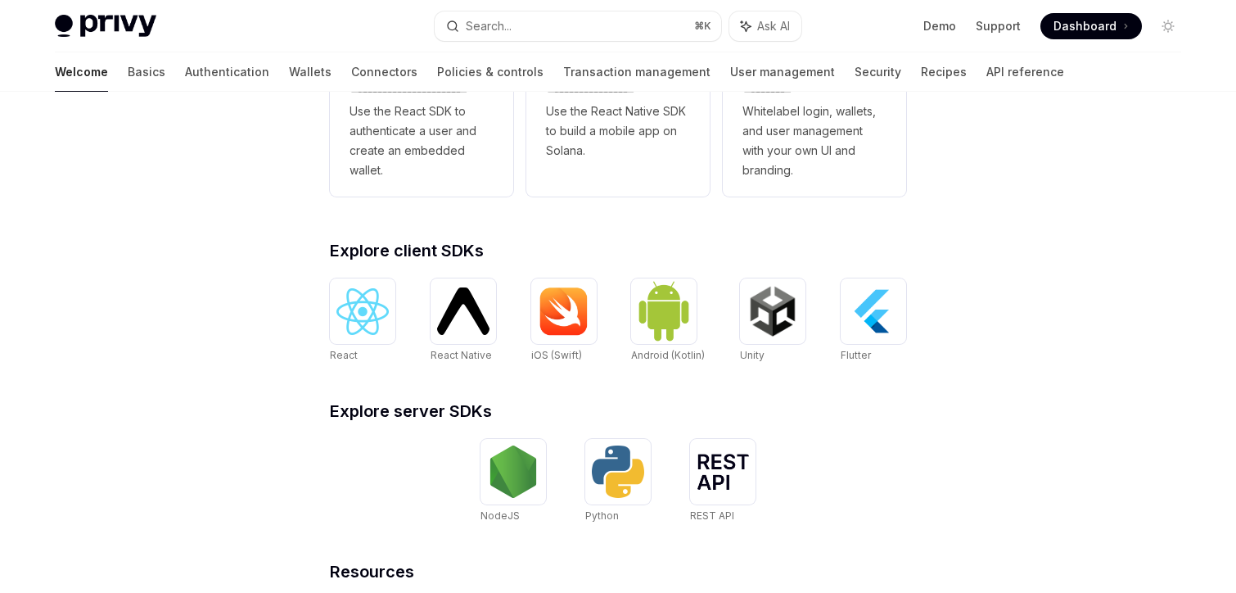
click at [209, 70] on div "Welcome Basics Authentication Wallets Connectors Policies & controls Transactio…" at bounding box center [559, 71] width 1009 height 39
click at [289, 73] on link "Wallets" at bounding box center [310, 71] width 43 height 39
type textarea "*"
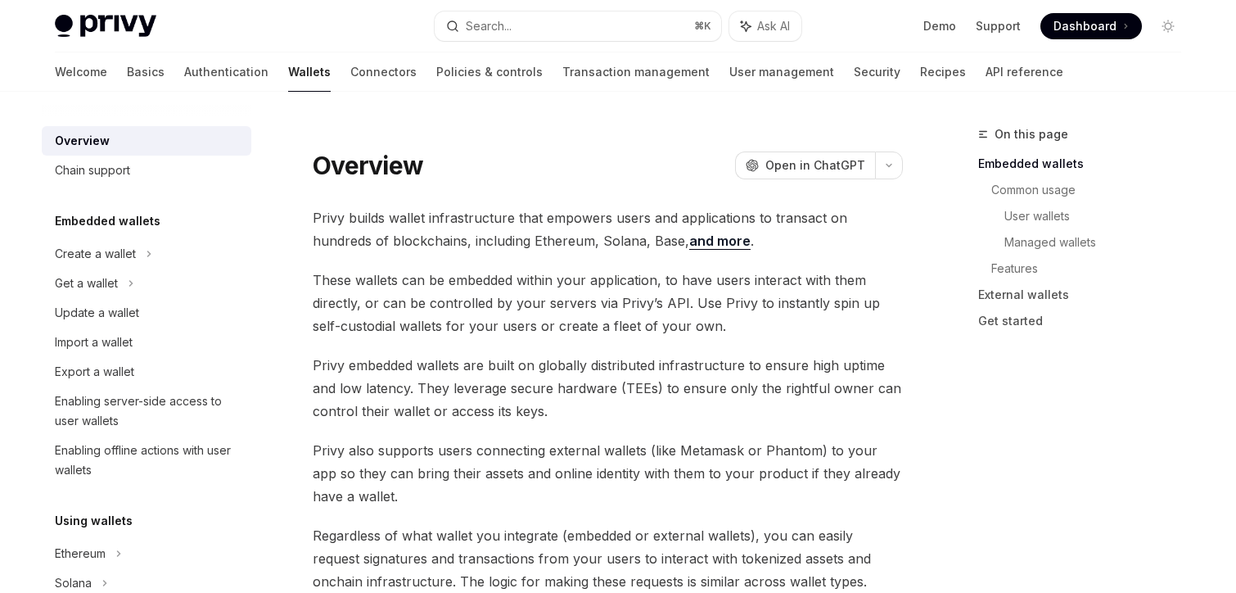
click at [637, 314] on span "These wallets can be embedded within your application, to have users interact w…" at bounding box center [608, 302] width 590 height 69
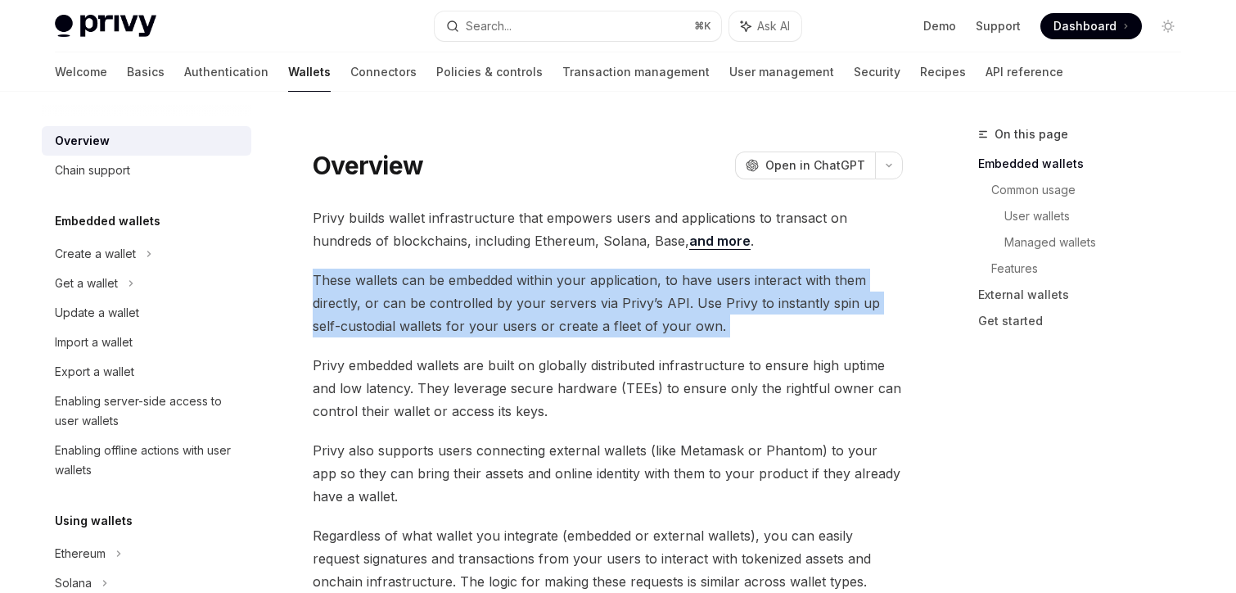
click at [637, 314] on span "These wallets can be embedded within your application, to have users interact w…" at bounding box center [608, 302] width 590 height 69
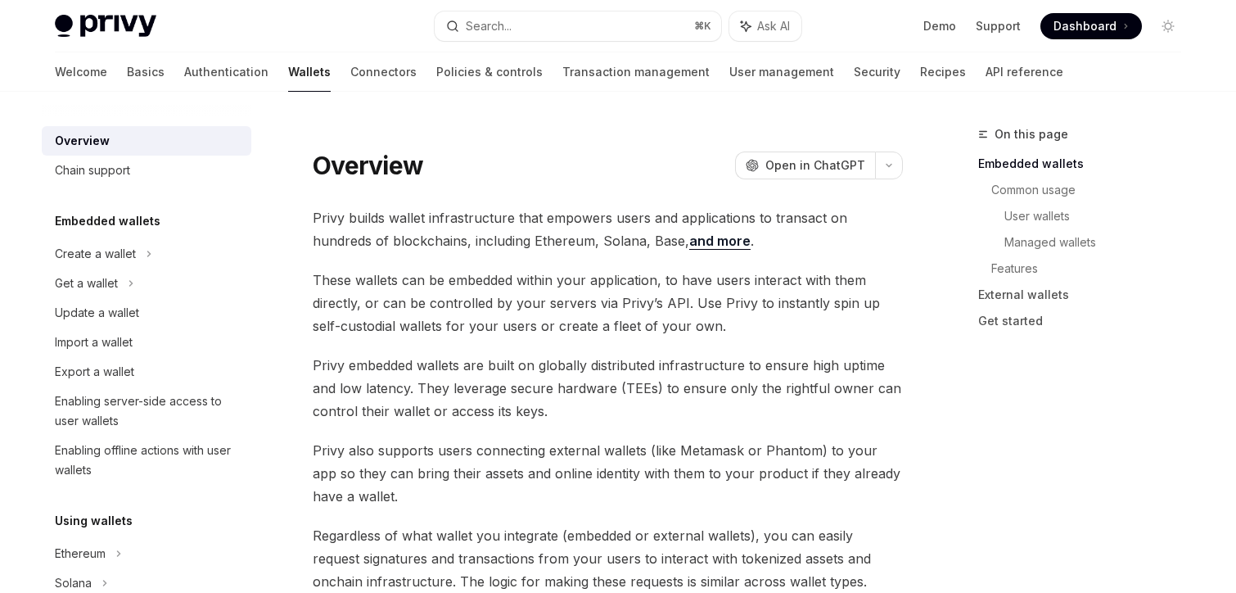
click at [576, 381] on span "Privy embedded wallets are built on globally distributed infrastructure to ensu…" at bounding box center [608, 388] width 590 height 69
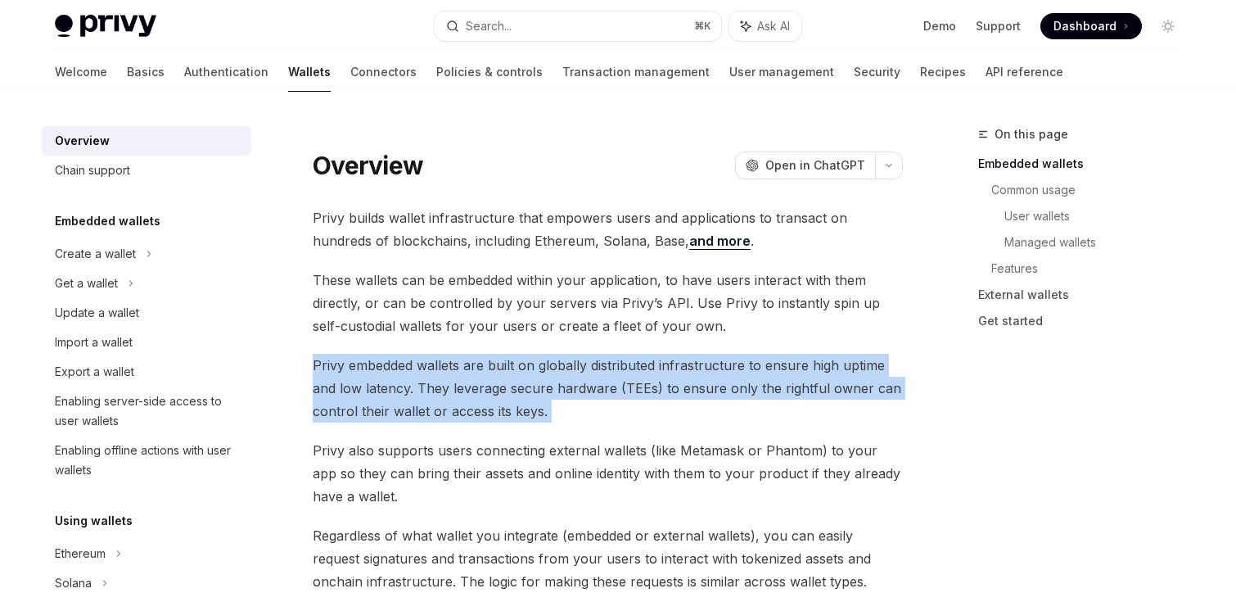
click at [576, 381] on span "Privy embedded wallets are built on globally distributed infrastructure to ensu…" at bounding box center [608, 388] width 590 height 69
click at [588, 416] on span "Privy embedded wallets are built on globally distributed infrastructure to ensu…" at bounding box center [608, 388] width 590 height 69
